Goal: Task Accomplishment & Management: Use online tool/utility

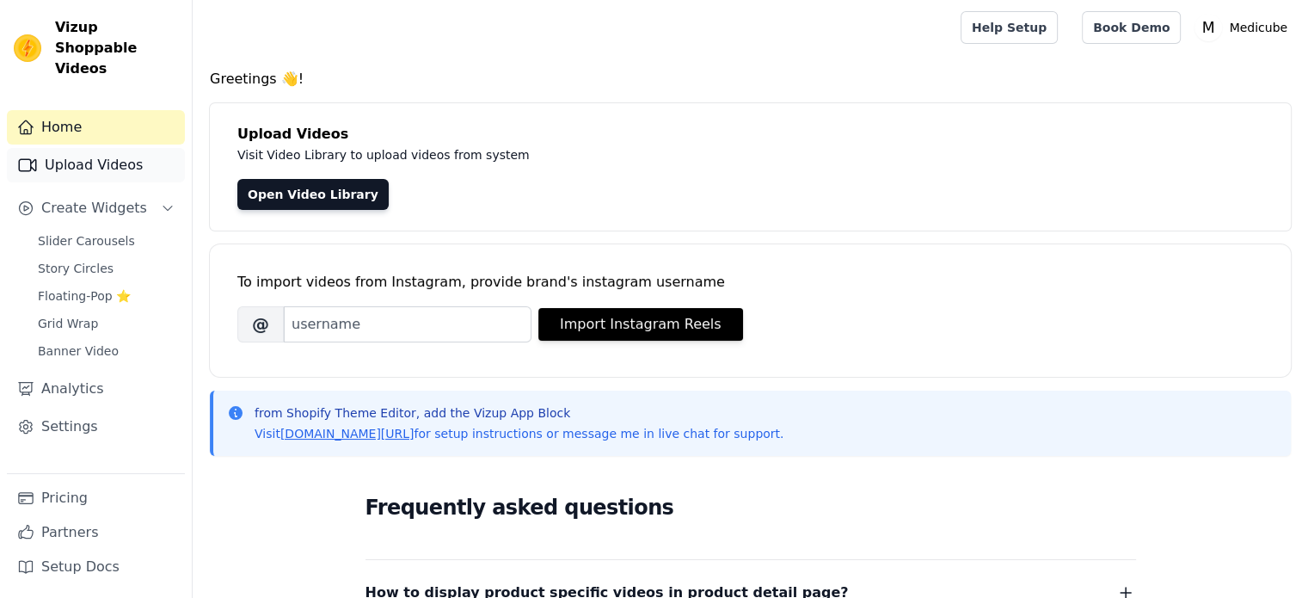
click at [142, 154] on link "Upload Videos" at bounding box center [96, 165] width 178 height 34
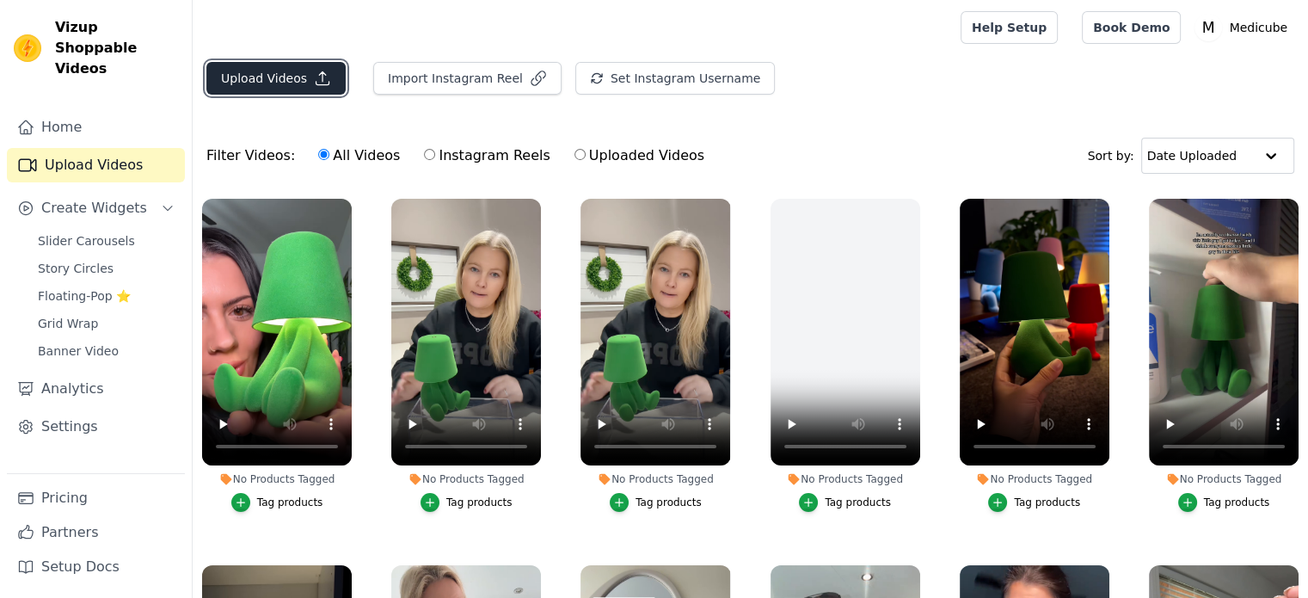
click at [314, 71] on icon "button" at bounding box center [322, 78] width 17 height 17
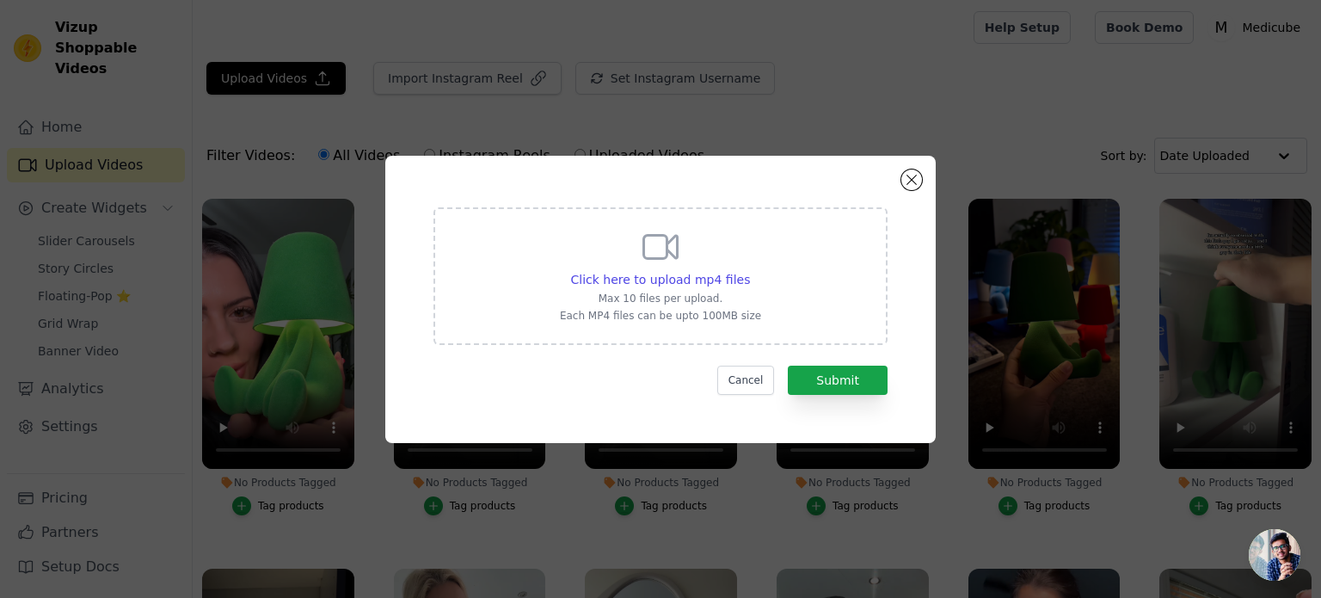
click at [454, 219] on div "Click here to upload mp4 files Max 10 files per upload. Each MP4 files can be u…" at bounding box center [660, 276] width 454 height 138
click at [749, 270] on input "Click here to upload mp4 files Max 10 files per upload. Each MP4 files can be u…" at bounding box center [749, 270] width 1 height 1
type input "C:\fakepath\Kalodata - The Best Tool for TikTok Shop Analytics Insights (38).mp4"
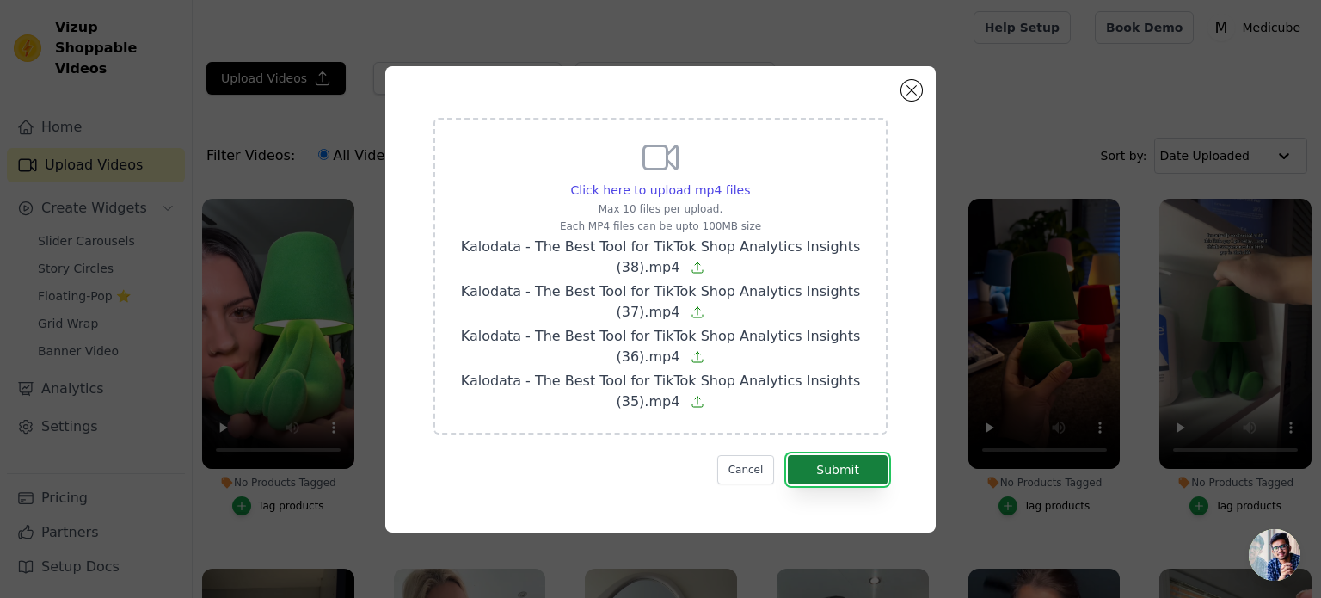
click at [819, 463] on button "Submit" at bounding box center [838, 469] width 100 height 29
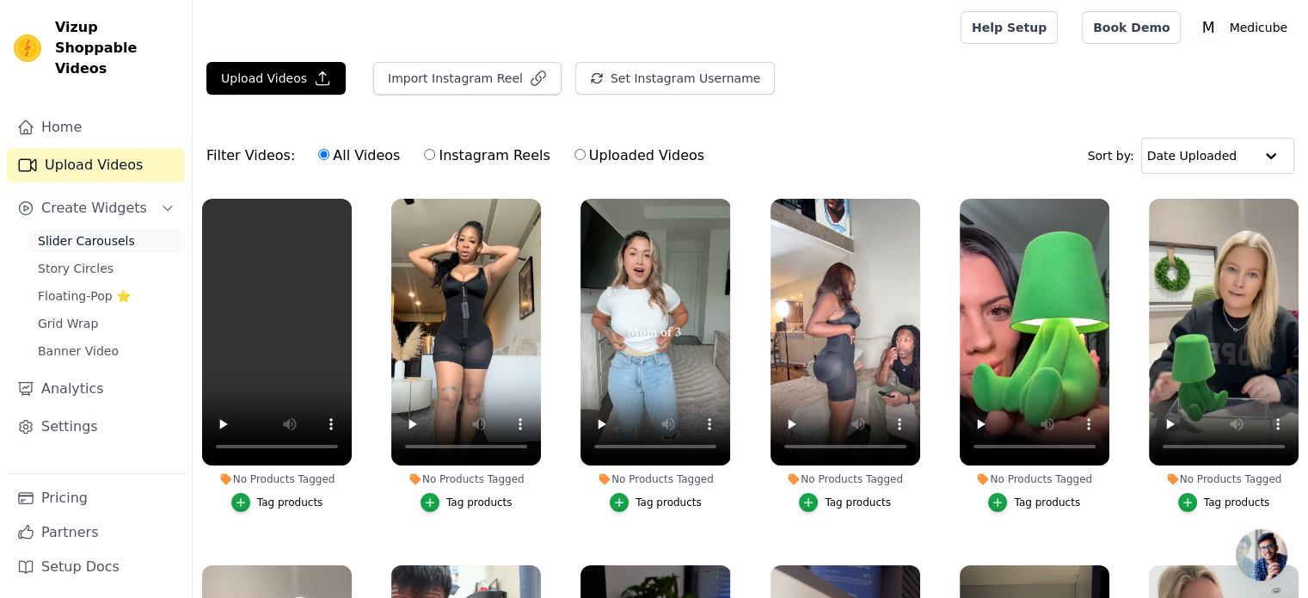
click at [100, 232] on span "Slider Carousels" at bounding box center [86, 240] width 97 height 17
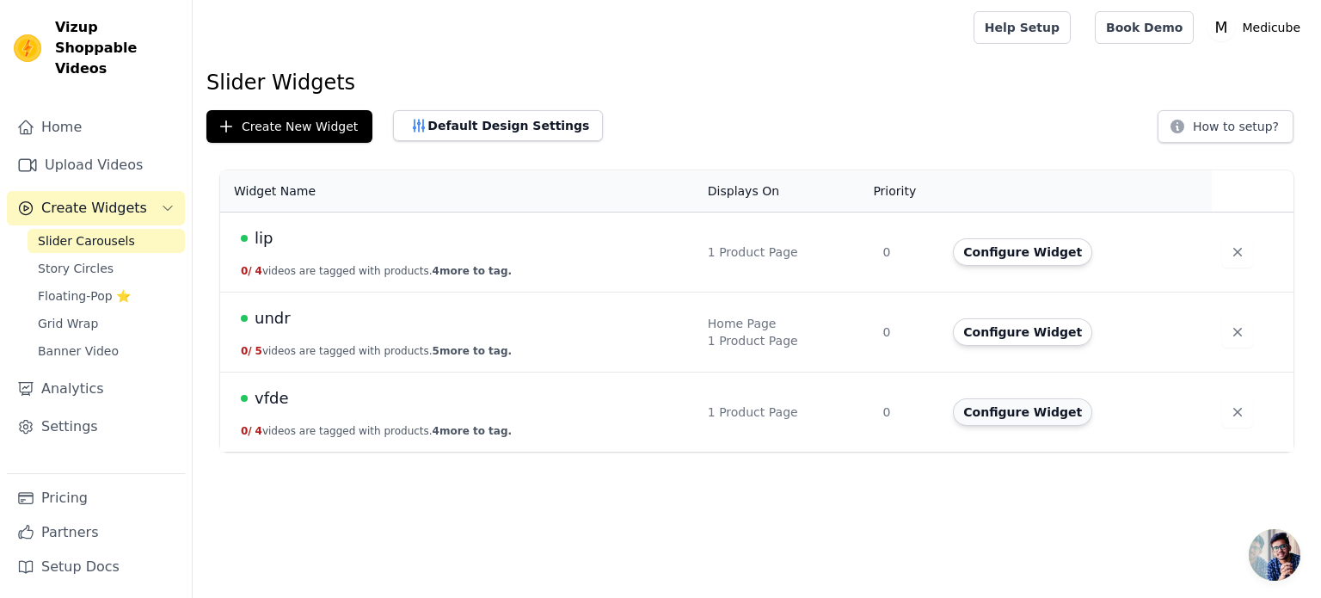
click at [1023, 411] on button "Configure Widget" at bounding box center [1022, 412] width 139 height 28
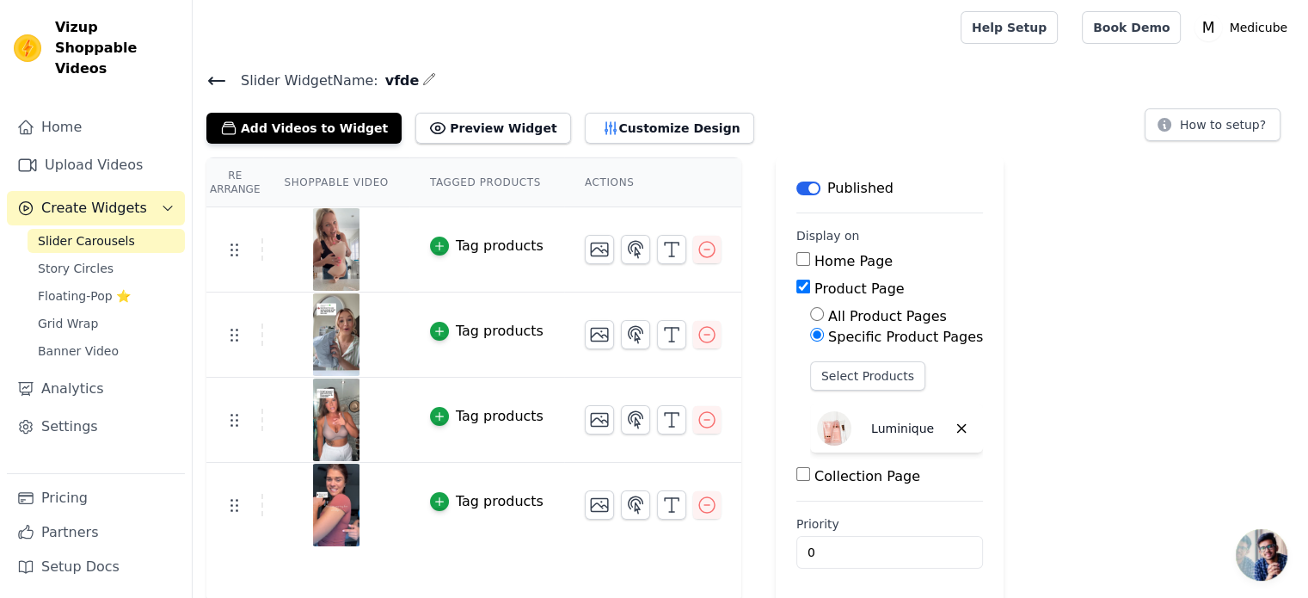
click at [79, 232] on span "Slider Carousels" at bounding box center [86, 240] width 97 height 17
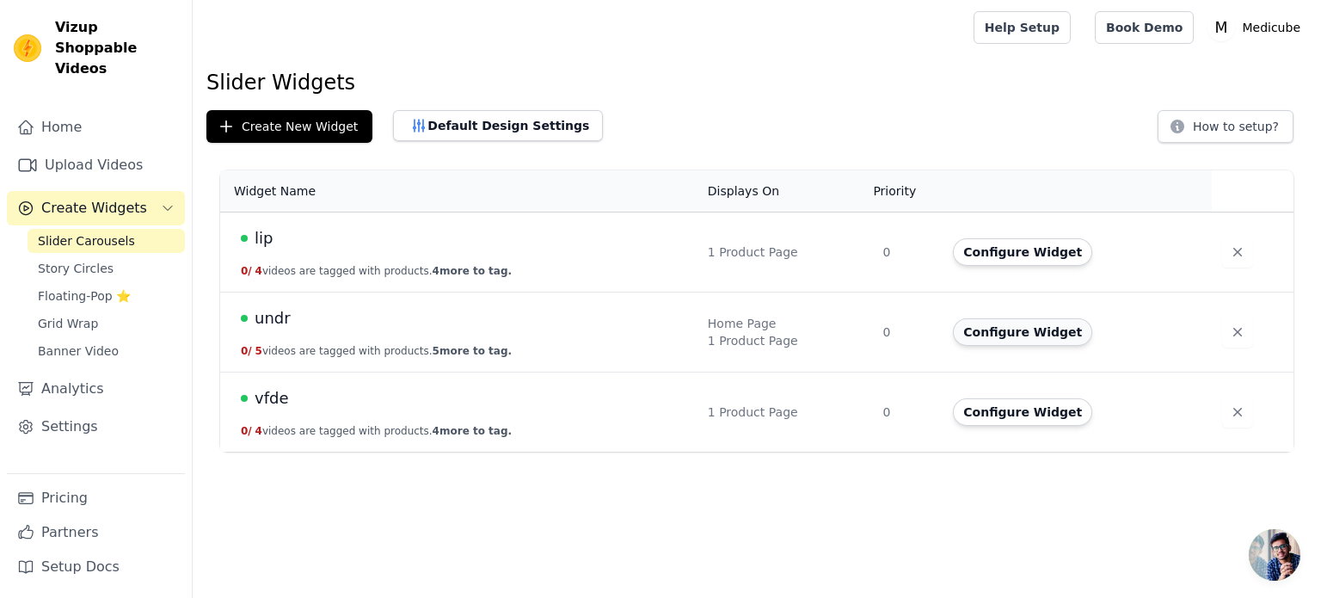
click at [1018, 330] on button "Configure Widget" at bounding box center [1022, 332] width 139 height 28
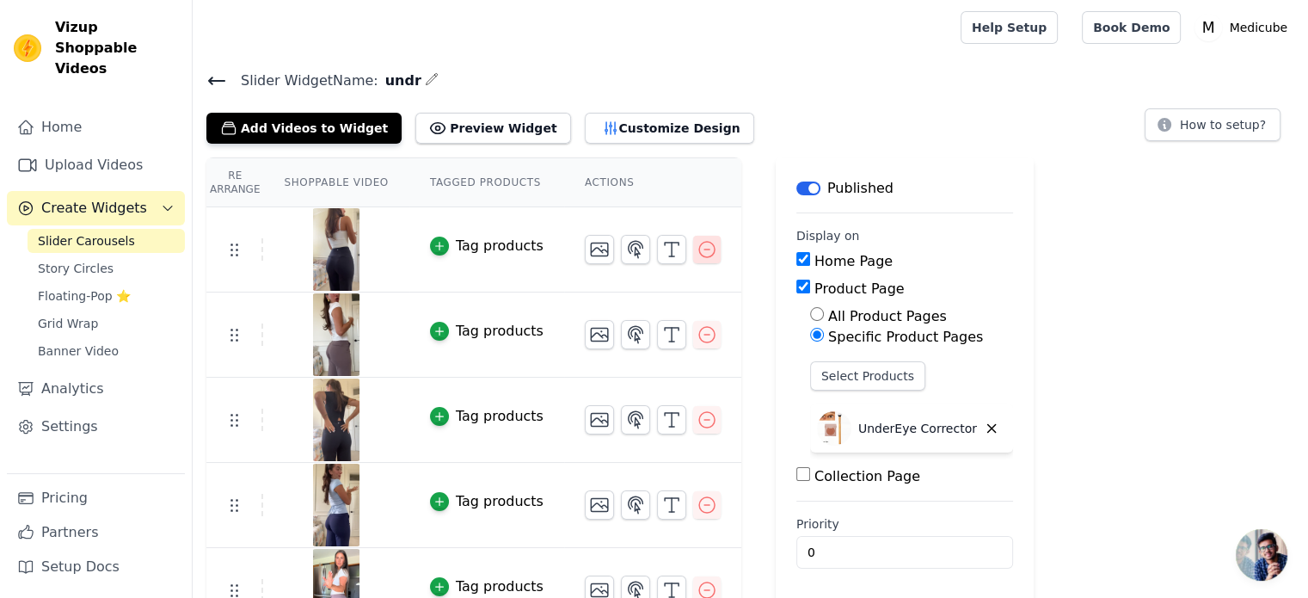
click at [699, 248] on icon "button" at bounding box center [706, 249] width 15 height 15
click at [696, 325] on icon "button" at bounding box center [706, 334] width 21 height 21
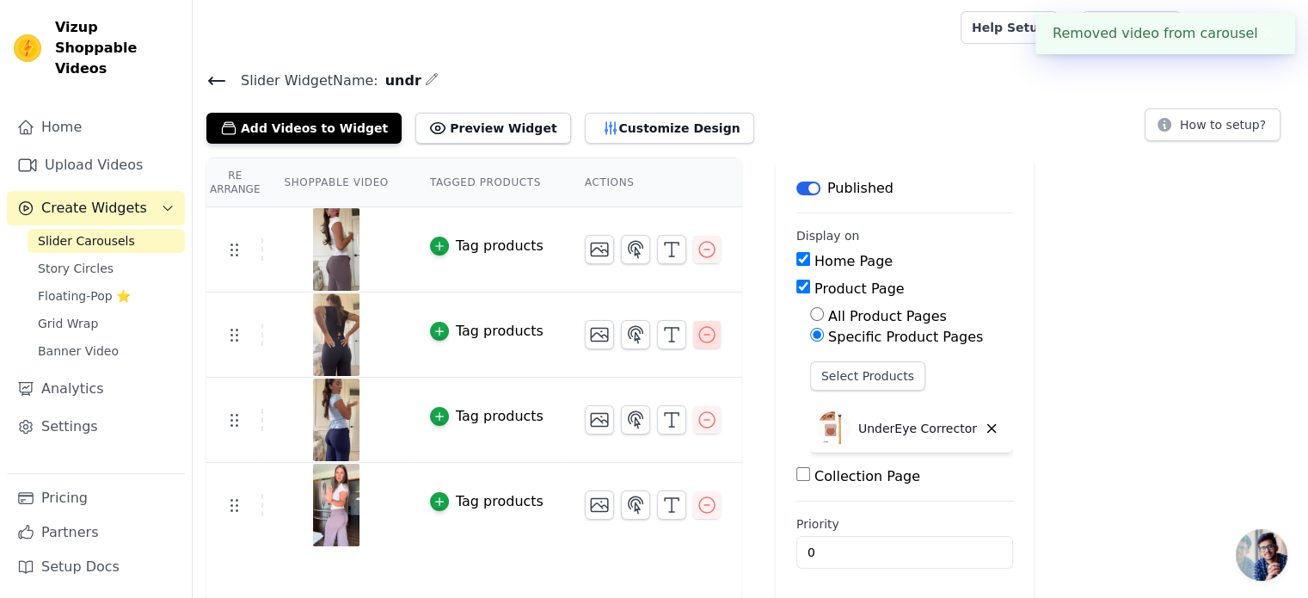
click at [696, 334] on icon "button" at bounding box center [706, 334] width 21 height 21
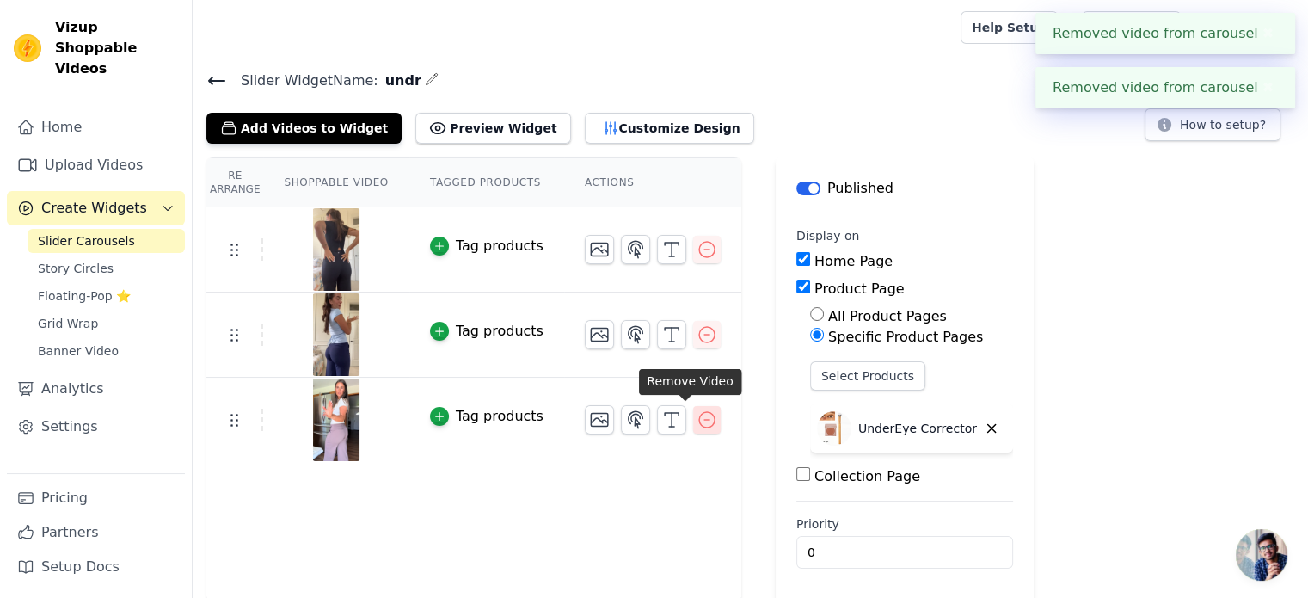
click at [696, 413] on icon "button" at bounding box center [706, 419] width 21 height 21
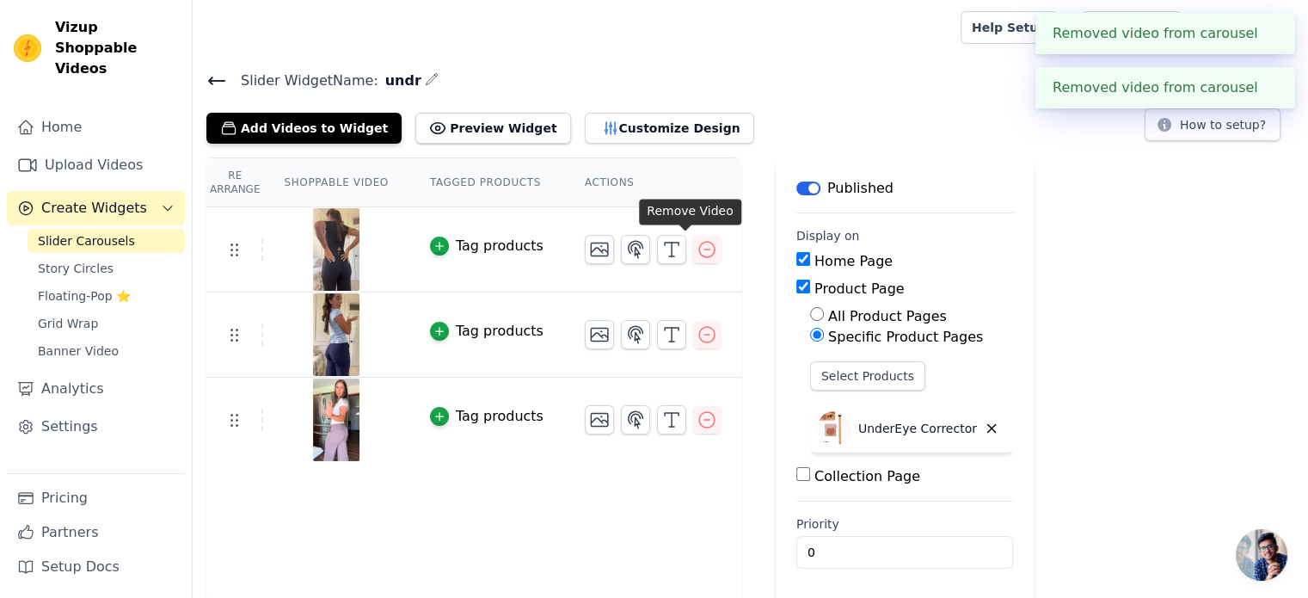
click at [796, 245] on fieldset "Display on Home Page Product Page All Product Pages Specific Product Pages Sele…" at bounding box center [904, 357] width 217 height 260
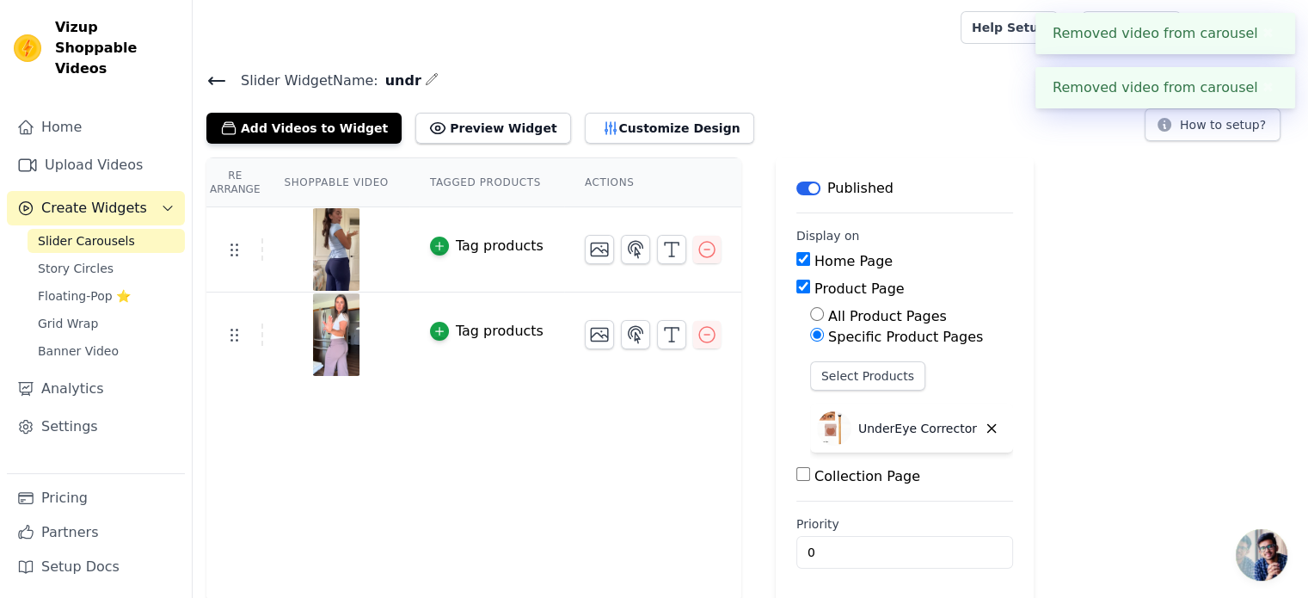
click at [696, 245] on icon "button" at bounding box center [706, 249] width 21 height 21
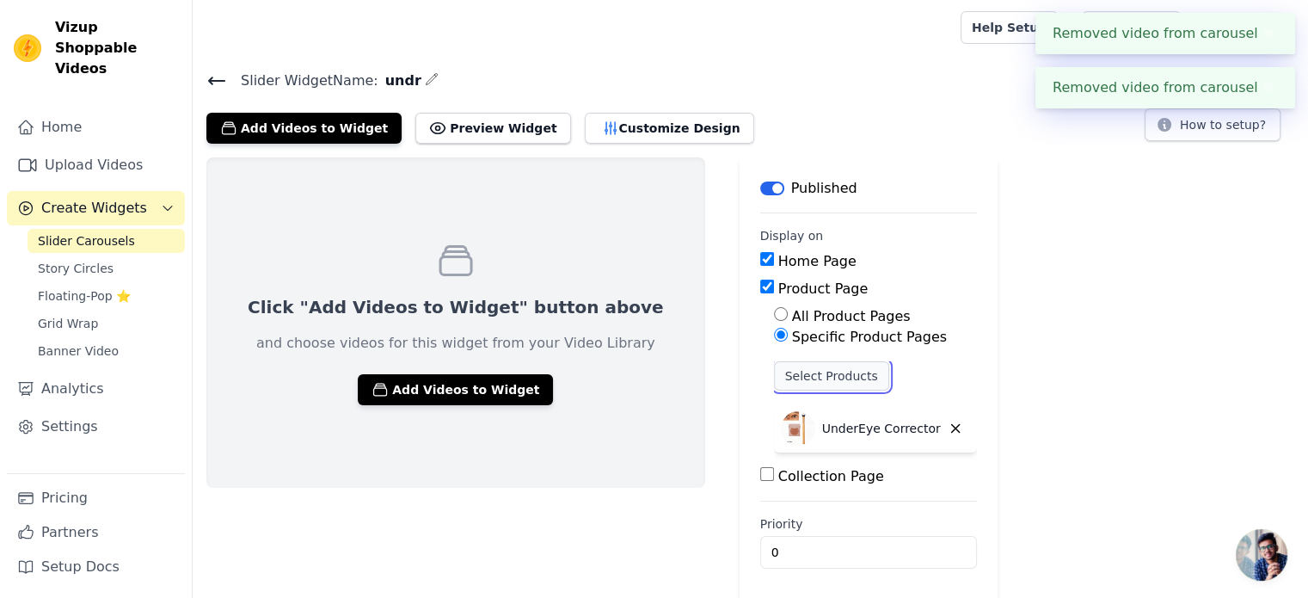
click at [774, 376] on button "Select Products" at bounding box center [831, 375] width 115 height 29
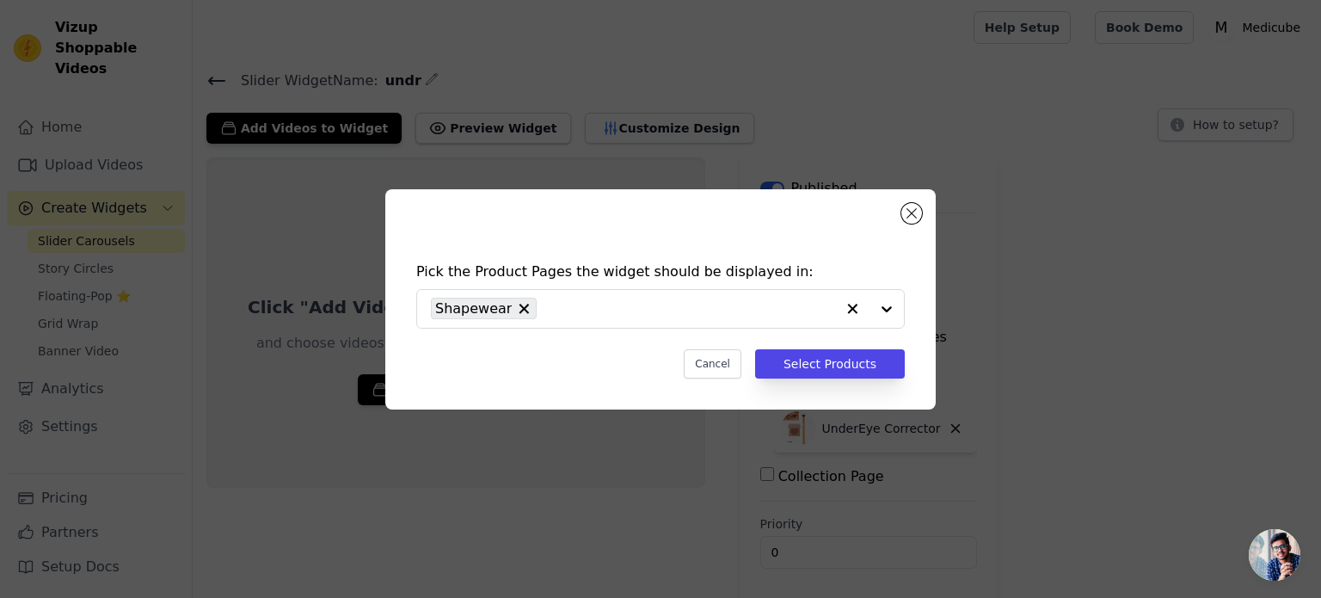
click at [911, 202] on div "Pick the Product Pages the widget should be displayed in: Shapewear Cancel Sele…" at bounding box center [660, 299] width 550 height 220
click at [906, 223] on div "Pick the Product Pages the widget should be displayed in: Shapewear Cancel Sele…" at bounding box center [660, 299] width 550 height 220
click at [908, 218] on button "Close modal" at bounding box center [911, 213] width 21 height 21
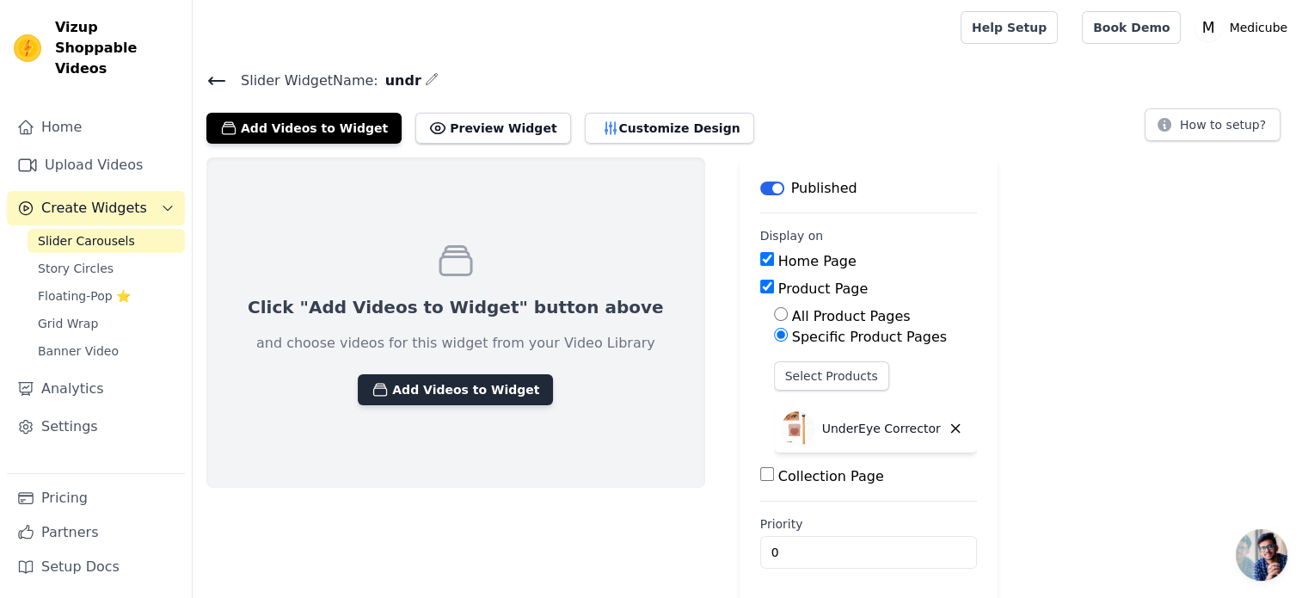
click at [463, 384] on button "Add Videos to Widget" at bounding box center [455, 389] width 195 height 31
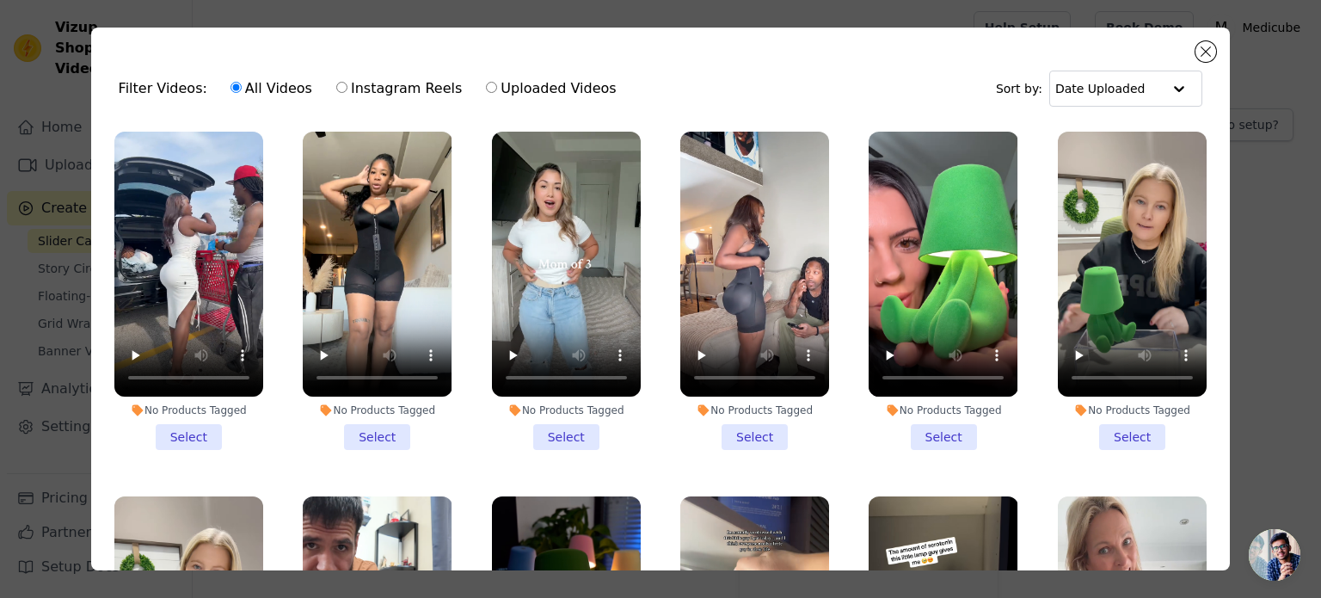
click at [179, 432] on li "No Products Tagged Select" at bounding box center [188, 291] width 149 height 318
click at [0, 0] on input "No Products Tagged Select" at bounding box center [0, 0] width 0 height 0
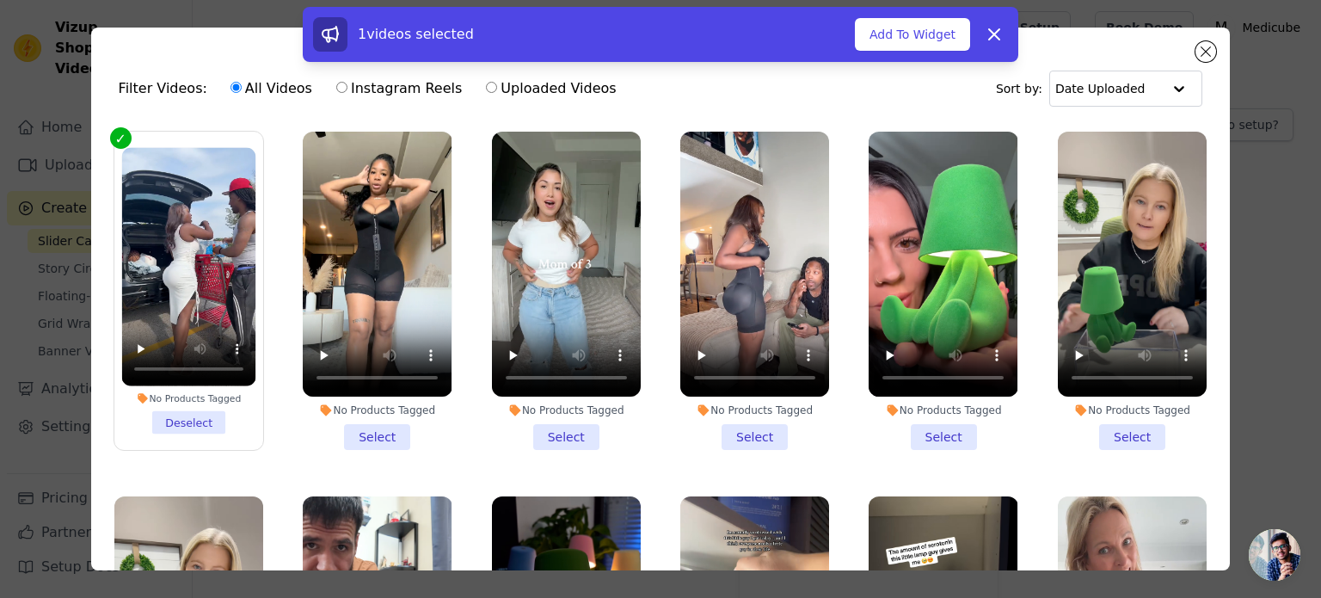
click at [381, 439] on li "No Products Tagged Select" at bounding box center [377, 291] width 149 height 318
click at [0, 0] on input "No Products Tagged Select" at bounding box center [0, 0] width 0 height 0
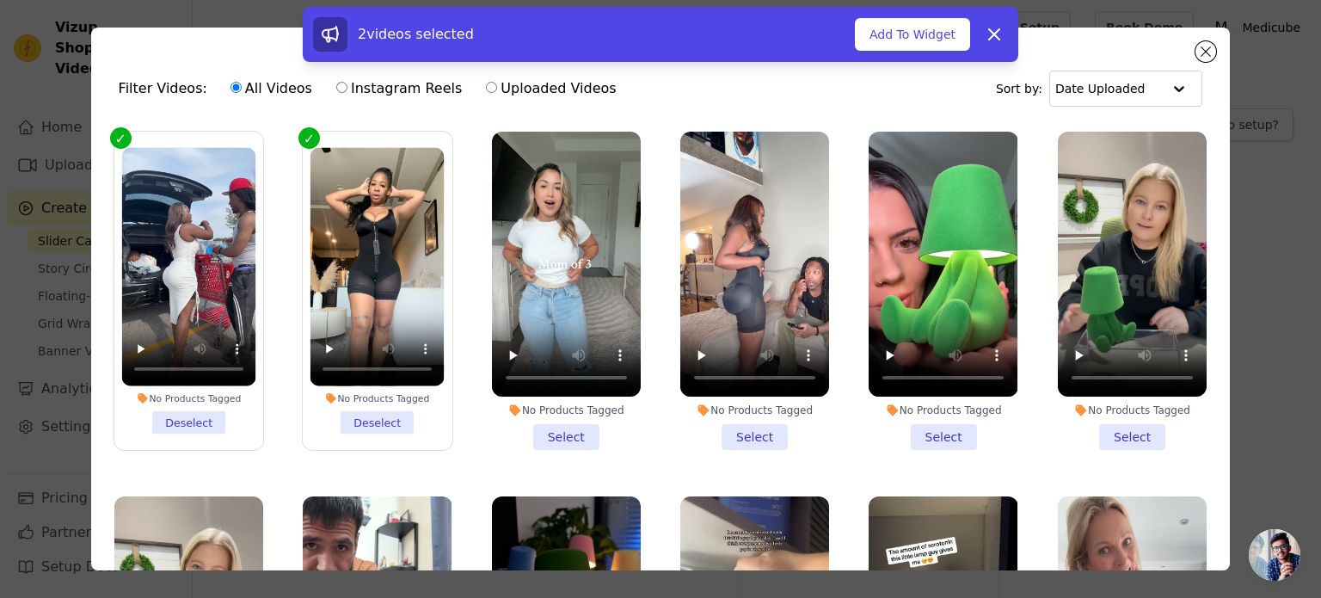
click at [499, 439] on li "No Products Tagged Select" at bounding box center [566, 291] width 149 height 318
click at [0, 0] on input "No Products Tagged Select" at bounding box center [0, 0] width 0 height 0
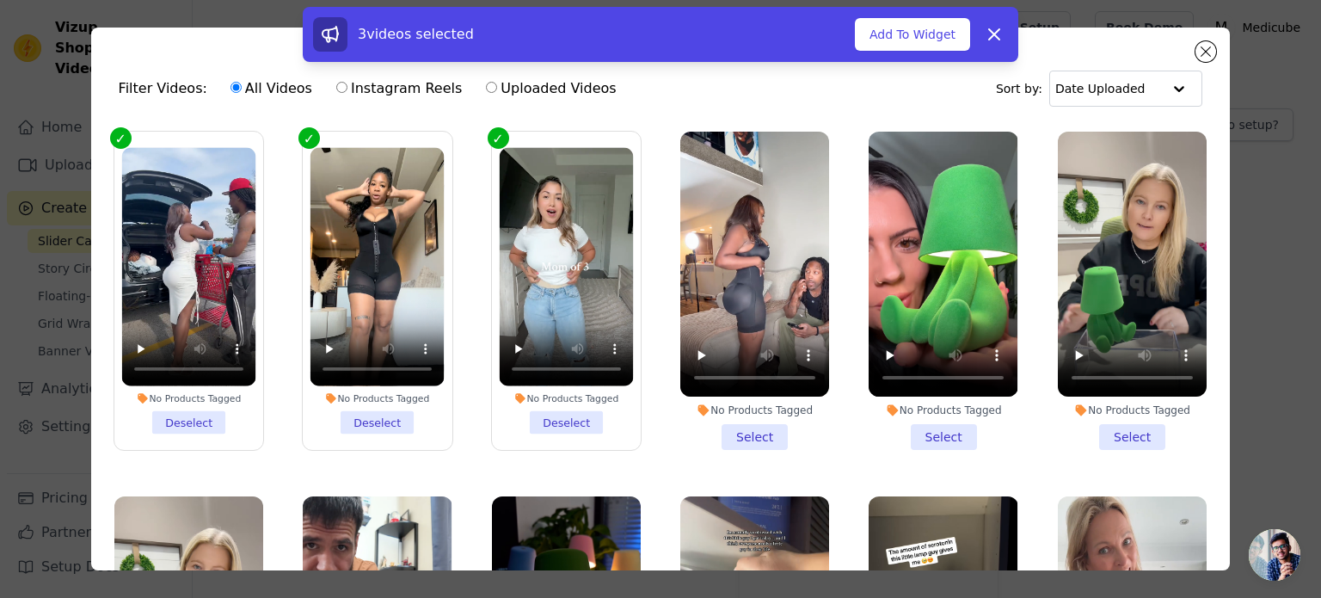
click at [686, 413] on li "No Products Tagged Select" at bounding box center [754, 291] width 149 height 318
click at [0, 0] on input "No Products Tagged Select" at bounding box center [0, 0] width 0 height 0
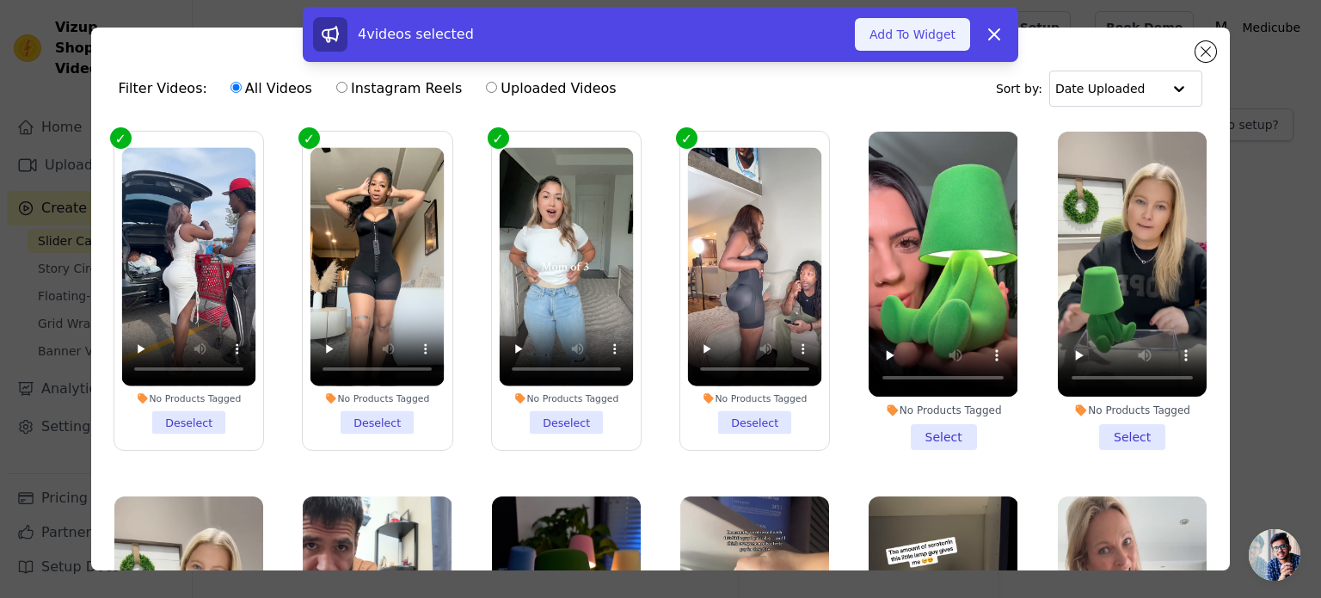
click at [908, 38] on button "Add To Widget" at bounding box center [912, 34] width 115 height 33
